Goal: Task Accomplishment & Management: Complete application form

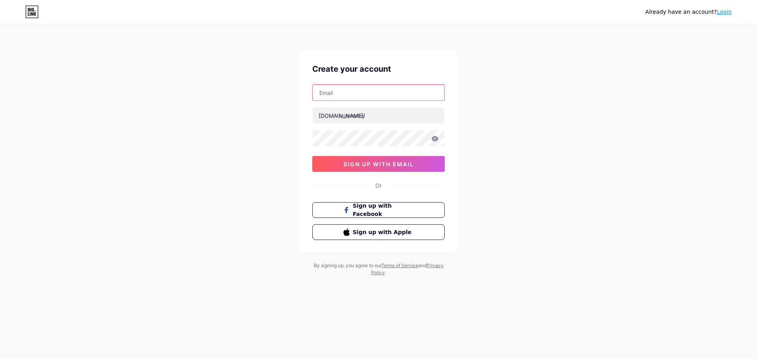
click at [376, 99] on input "text" at bounding box center [379, 93] width 132 height 16
type input "[EMAIL_ADDRESS][DOMAIN_NAME]"
click at [380, 114] on input "text" at bounding box center [379, 116] width 132 height 16
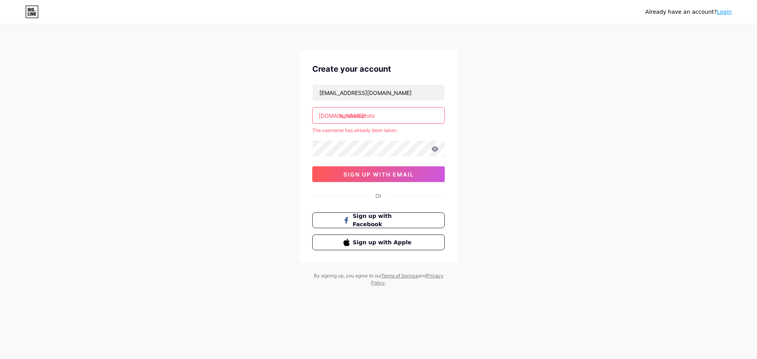
click at [382, 112] on input "sumbawatoto" at bounding box center [379, 116] width 132 height 16
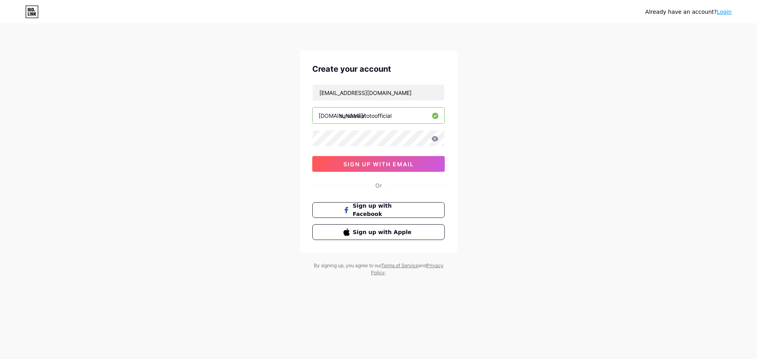
type input "sumbawatotoofficial"
click at [398, 164] on span "sign up with email" at bounding box center [378, 164] width 71 height 7
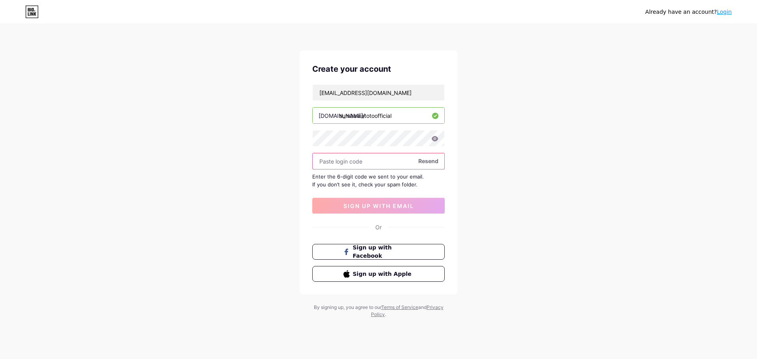
paste input "945594"
type input "945594"
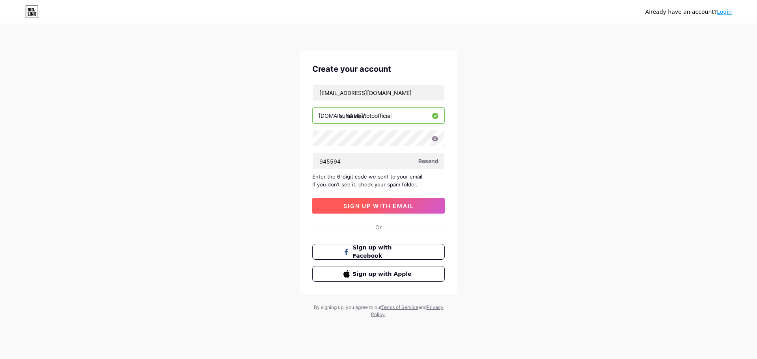
click at [398, 207] on span "sign up with email" at bounding box center [378, 206] width 71 height 7
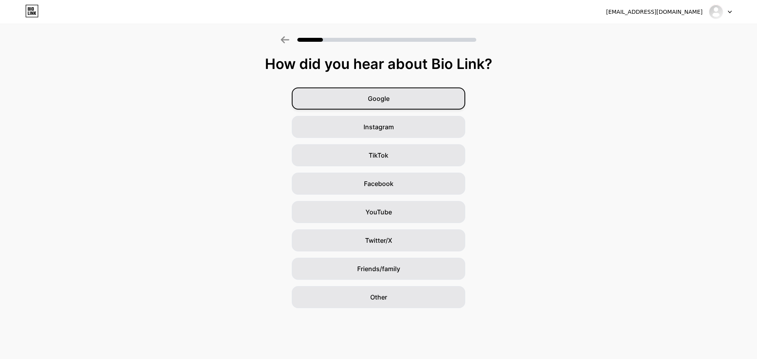
click at [415, 98] on div "Google" at bounding box center [378, 99] width 173 height 22
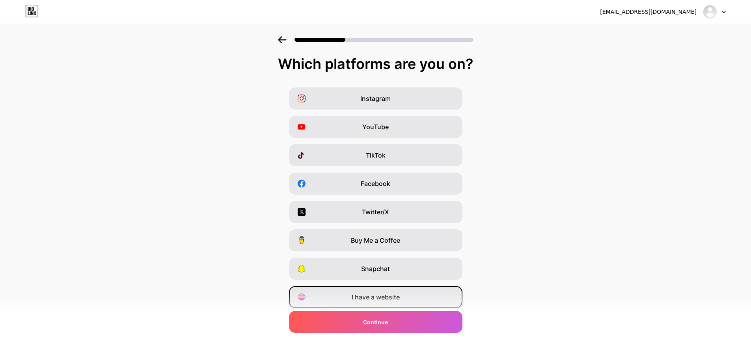
click at [379, 299] on span "I have a website" at bounding box center [376, 297] width 48 height 9
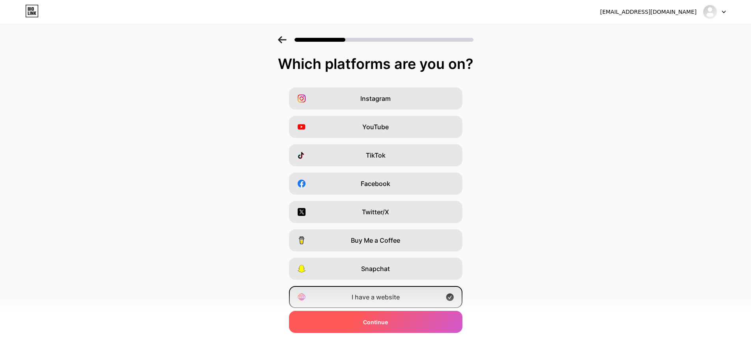
click at [401, 319] on div "Continue" at bounding box center [375, 322] width 173 height 22
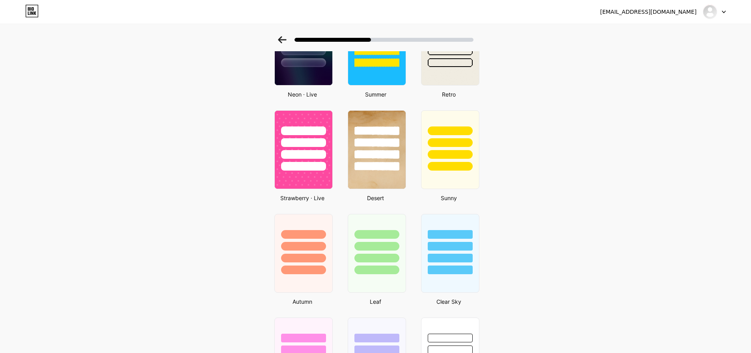
scroll to position [473, 0]
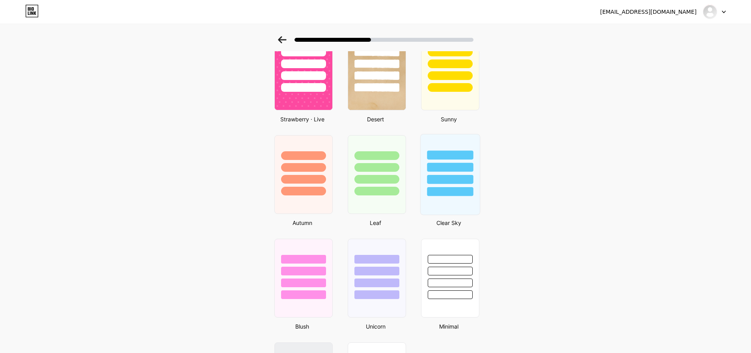
click at [450, 174] on div at bounding box center [449, 165] width 59 height 62
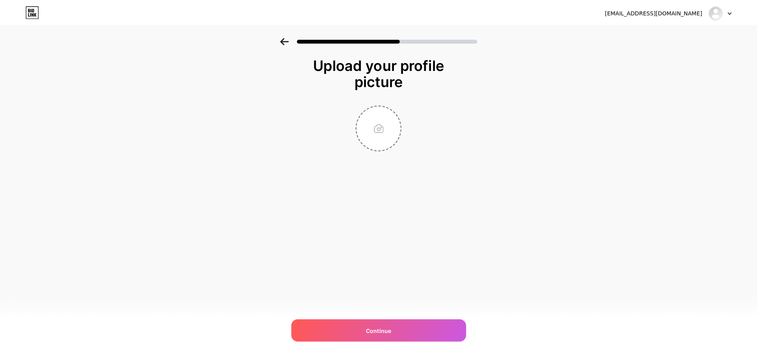
scroll to position [0, 0]
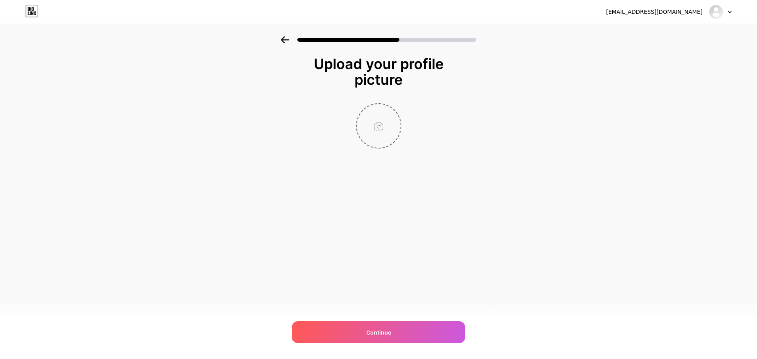
click at [380, 132] on input "file" at bounding box center [379, 126] width 44 height 44
type input "C:\fakepath\LOGO-SUMBAWATOTO.webp"
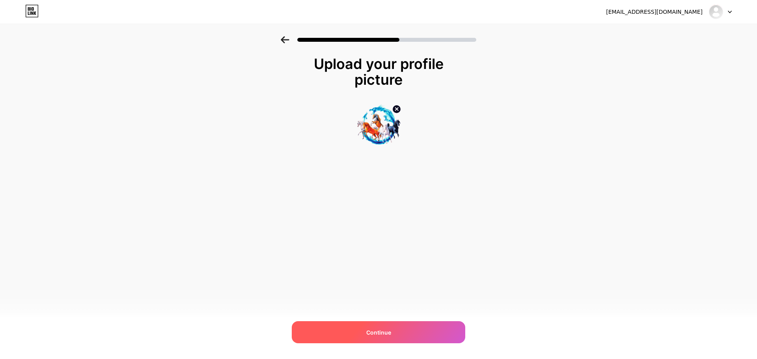
click at [403, 330] on div "Continue" at bounding box center [378, 332] width 173 height 22
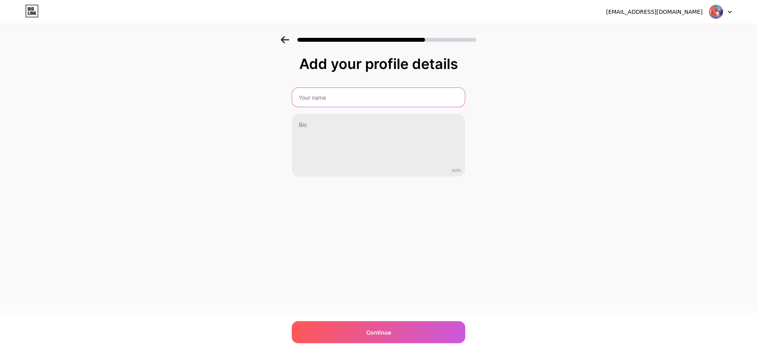
click at [383, 99] on input "text" at bounding box center [378, 97] width 173 height 19
type input "SUMBAWATOTO"
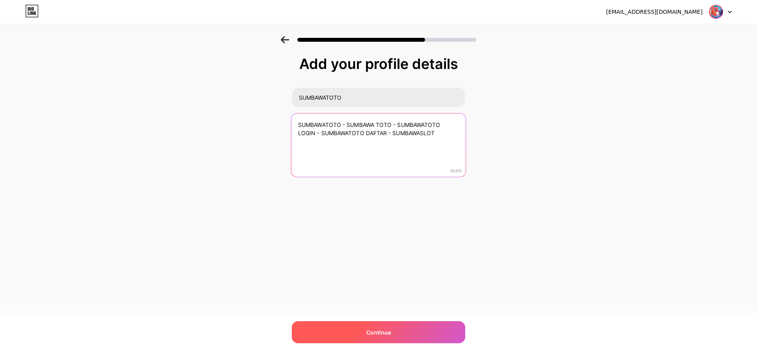
type textarea "SUMBAWATOTO - SUMBAWA TOTO - SUMBAWATOTO LOGIN - SUMBAWATOTO DAFTAR - SUMBAWASL…"
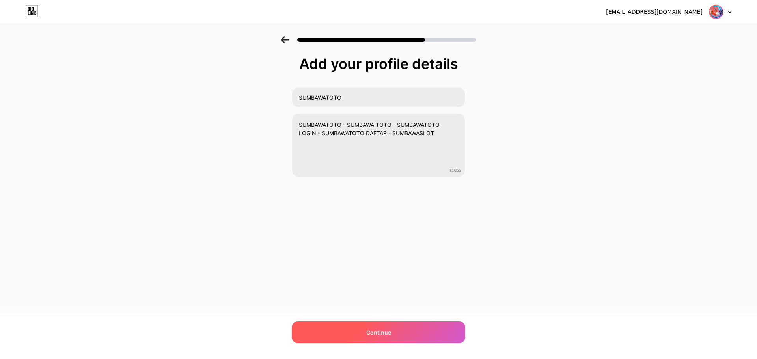
click at [383, 327] on div "Continue" at bounding box center [378, 332] width 173 height 22
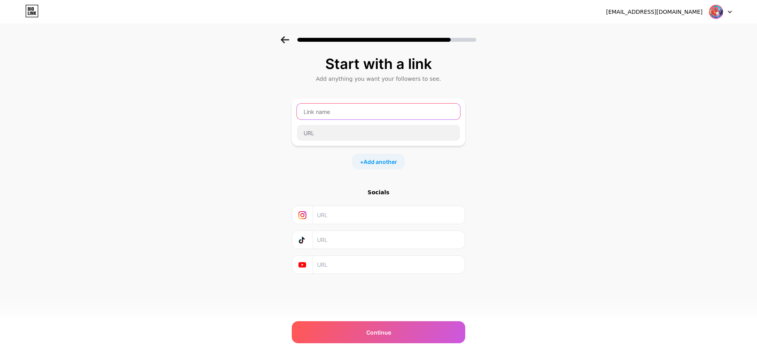
click at [412, 110] on input "text" at bounding box center [378, 112] width 163 height 16
type input "SUMBAWATOTO"
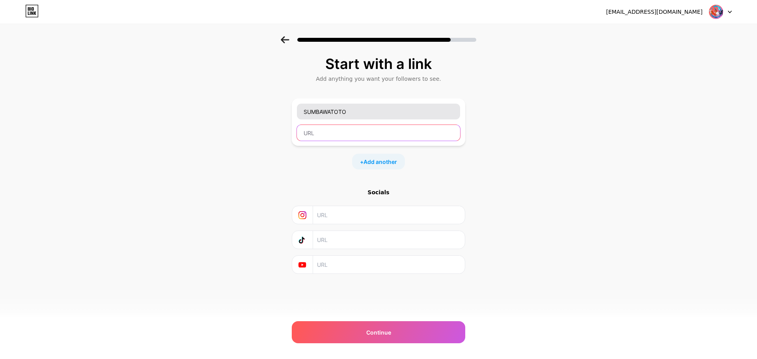
paste input "[URL][DOMAIN_NAME]"
type input "[URL][DOMAIN_NAME]"
click at [382, 216] on input "text" at bounding box center [388, 215] width 143 height 18
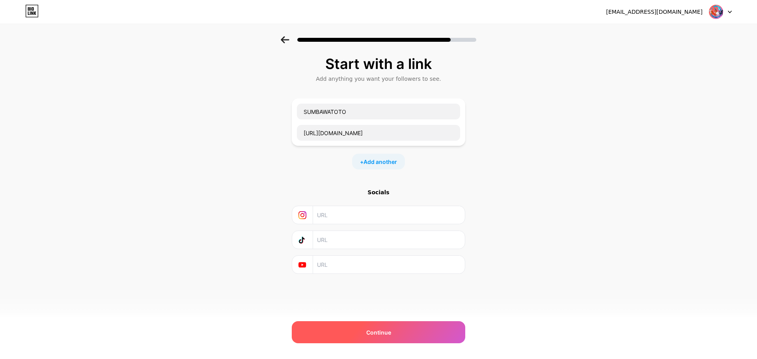
click at [381, 334] on span "Continue" at bounding box center [378, 332] width 25 height 8
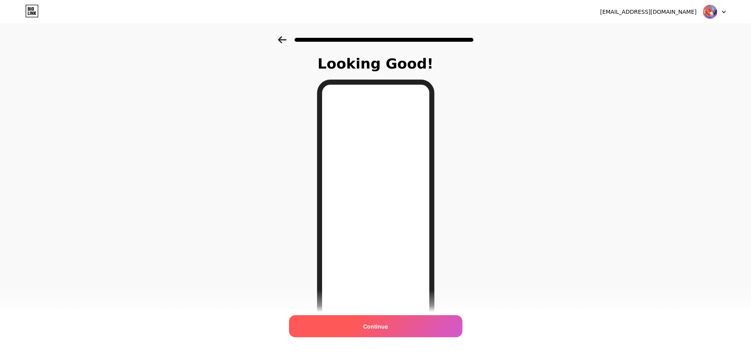
click at [388, 326] on span "Continue" at bounding box center [375, 326] width 25 height 8
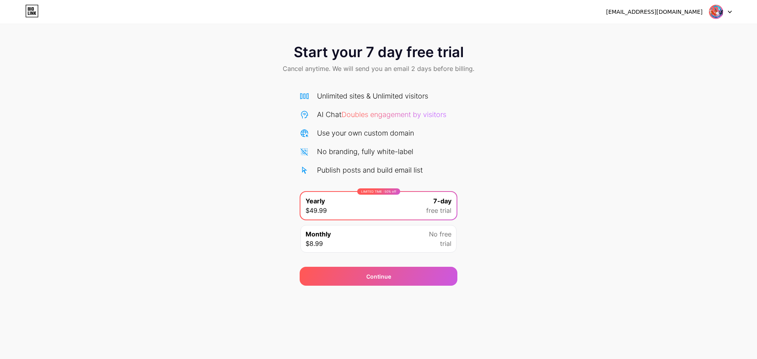
click at [727, 10] on div at bounding box center [720, 12] width 23 height 14
